Goal: Find contact information: Find contact information

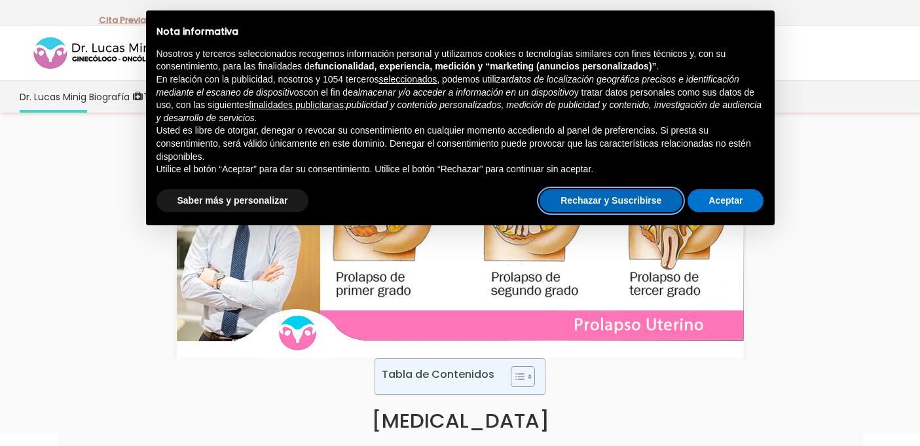
click at [620, 202] on button "Rechazar y Suscribirse" at bounding box center [610, 201] width 143 height 24
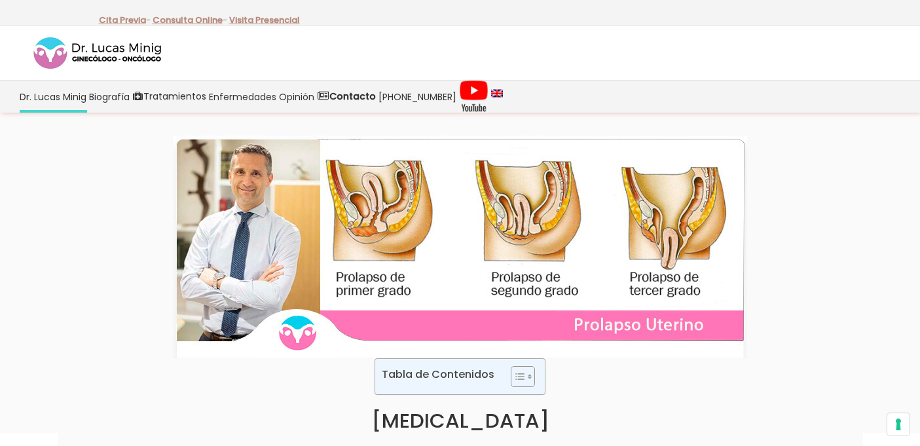
click at [620, 202] on img at bounding box center [460, 247] width 574 height 223
